Goal: Download file/media

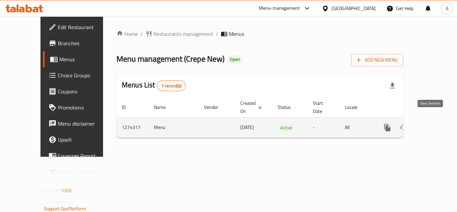
click at [430, 120] on link "enhanced table" at bounding box center [436, 128] width 16 height 16
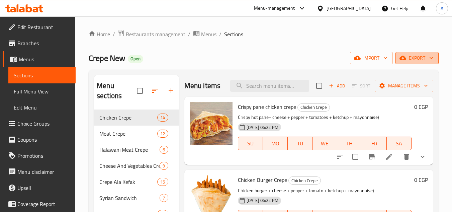
click at [411, 52] on button "export" at bounding box center [417, 58] width 43 height 12
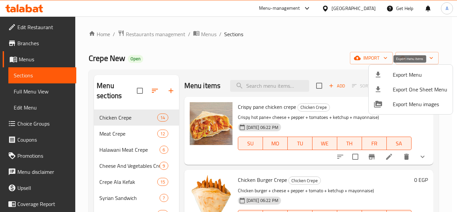
click at [421, 71] on span "Export Menu" at bounding box center [420, 75] width 55 height 8
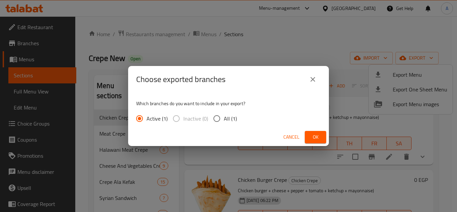
click at [229, 116] on span "All (1)" at bounding box center [230, 119] width 13 height 8
click at [224, 116] on input "All (1)" at bounding box center [217, 119] width 14 height 14
radio input "true"
click at [319, 132] on button "Ok" at bounding box center [315, 137] width 21 height 12
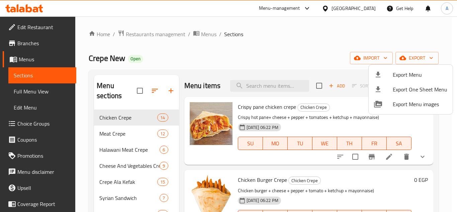
click at [210, 95] on div at bounding box center [228, 106] width 457 height 212
